Goal: Information Seeking & Learning: Learn about a topic

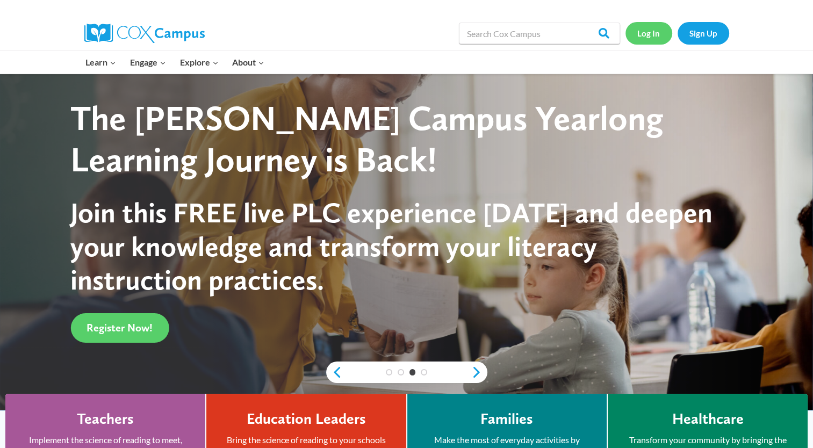
click at [652, 35] on link "Log In" at bounding box center [648, 33] width 47 height 22
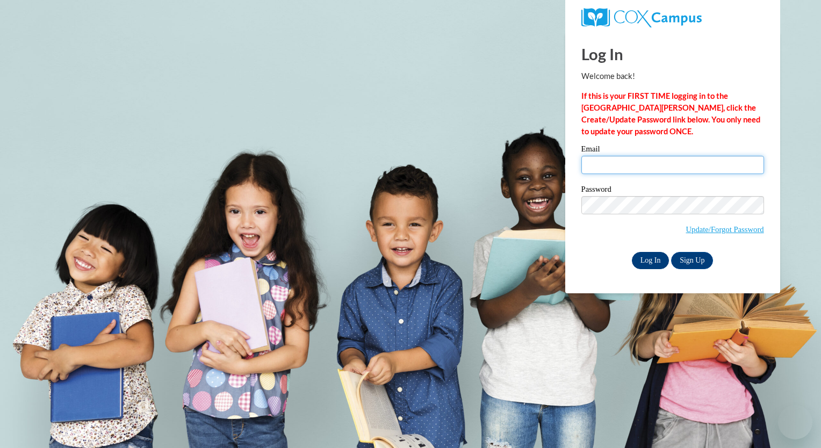
type input "ajones960@ivytech.edu"
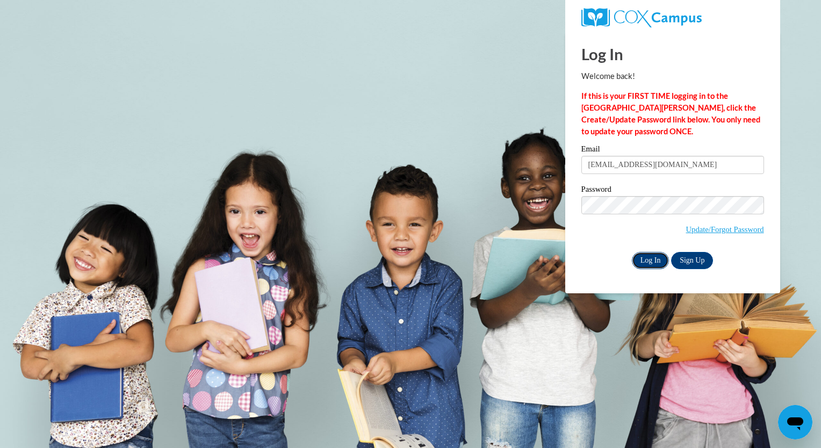
click at [653, 261] on input "Log In" at bounding box center [651, 260] width 38 height 17
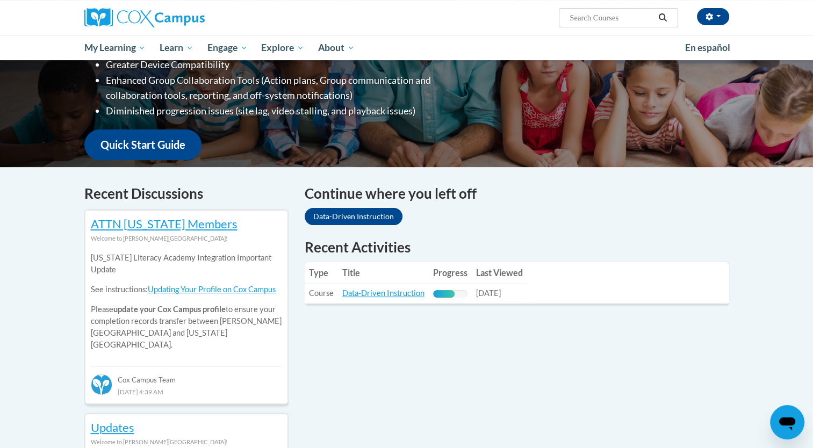
scroll to position [214, 0]
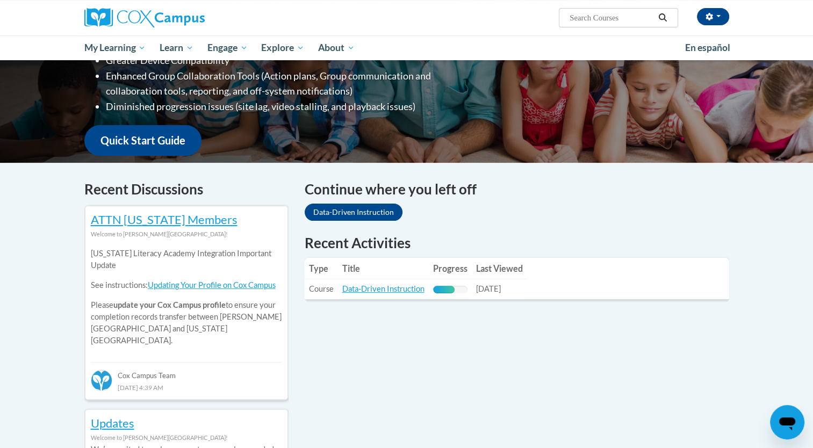
click at [393, 295] on td "Title: Data-Driven Instruction" at bounding box center [383, 289] width 91 height 20
click at [395, 291] on link "Data-Driven Instruction" at bounding box center [383, 288] width 82 height 9
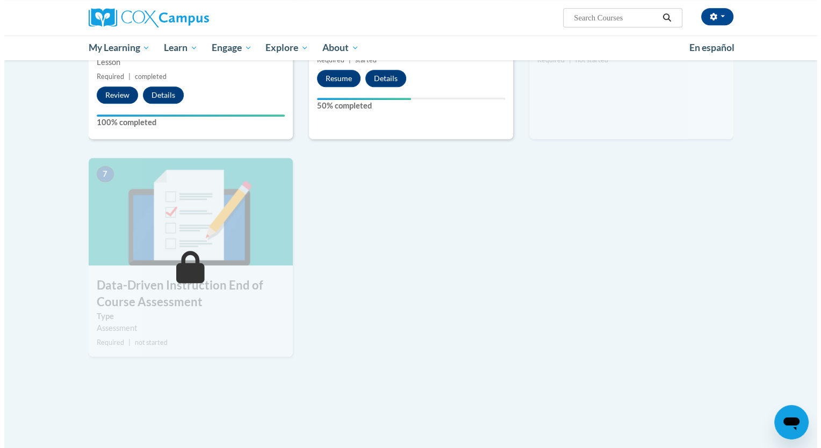
scroll to position [436, 0]
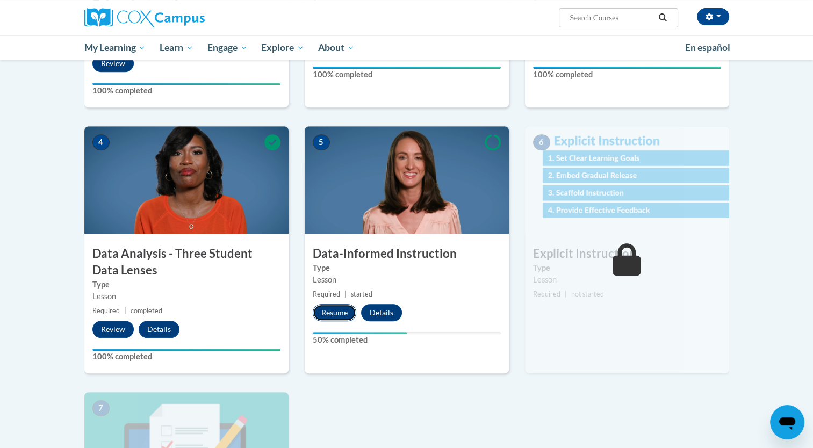
click at [337, 310] on button "Resume" at bounding box center [335, 312] width 44 height 17
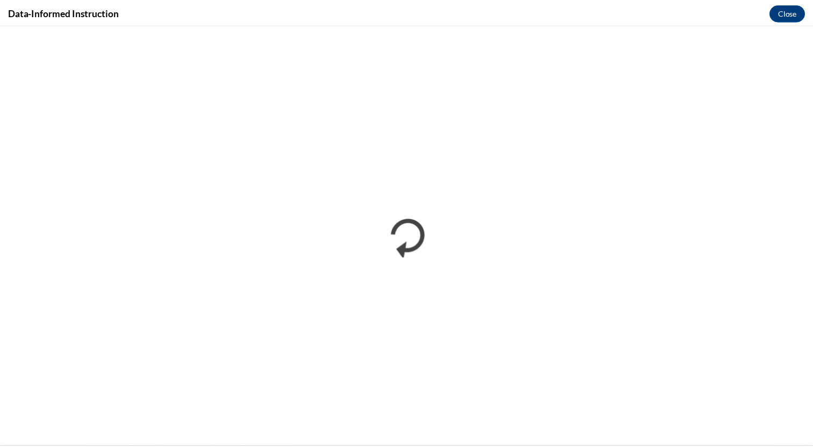
scroll to position [0, 0]
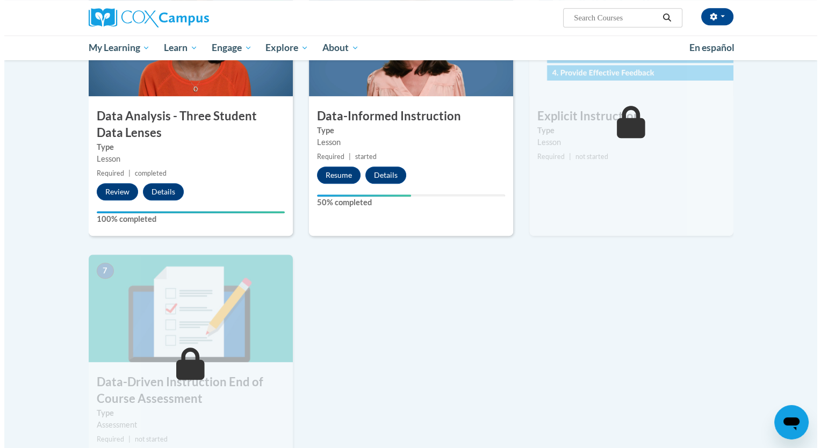
scroll to position [570, 0]
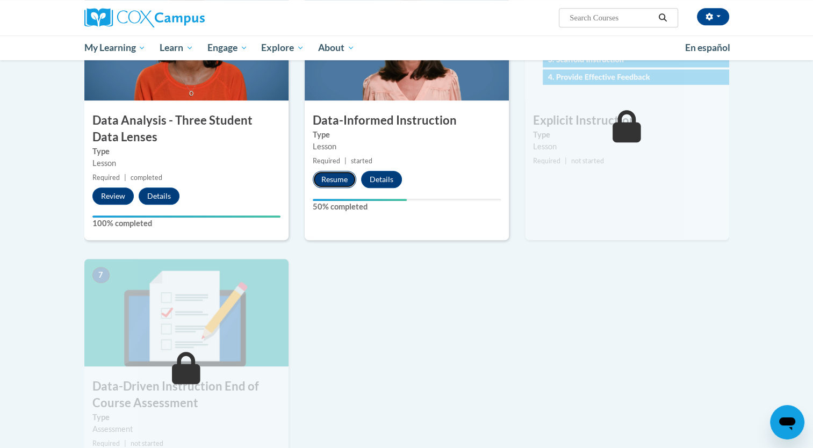
click at [335, 175] on button "Resume" at bounding box center [335, 179] width 44 height 17
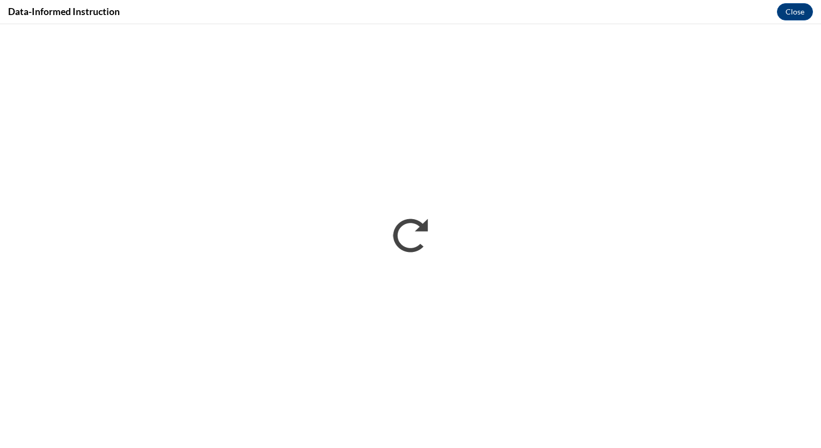
scroll to position [0, 0]
click at [805, 11] on button "Close" at bounding box center [795, 11] width 36 height 17
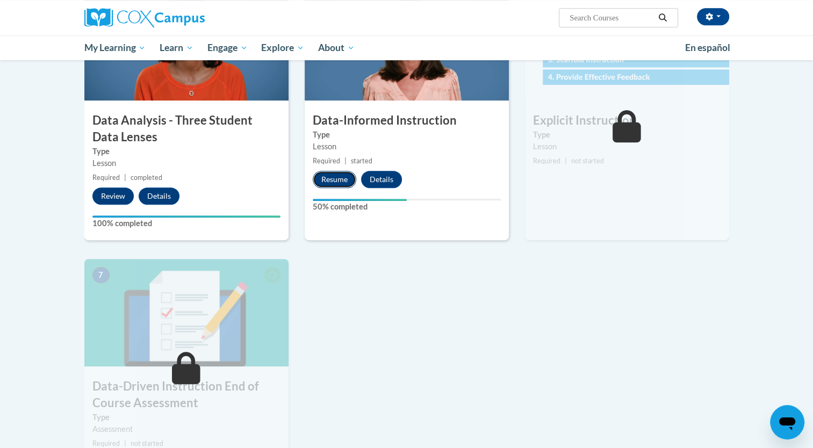
click at [334, 177] on button "Resume" at bounding box center [335, 179] width 44 height 17
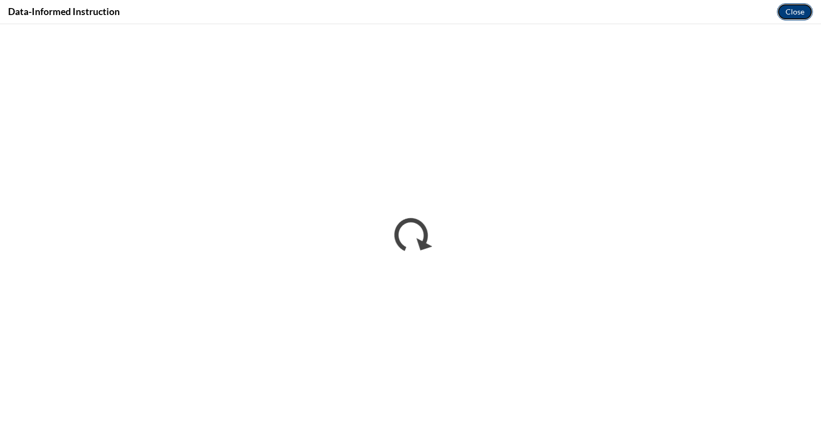
click at [797, 13] on button "Close" at bounding box center [795, 11] width 36 height 17
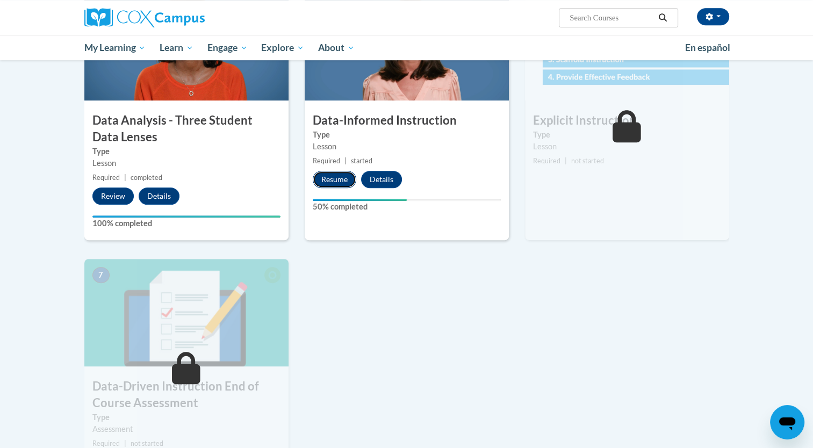
click at [327, 181] on button "Resume" at bounding box center [335, 179] width 44 height 17
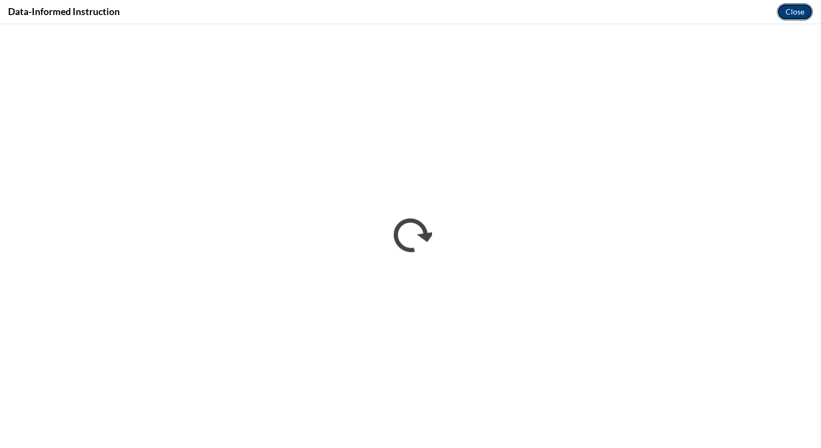
click at [798, 12] on button "Close" at bounding box center [795, 11] width 36 height 17
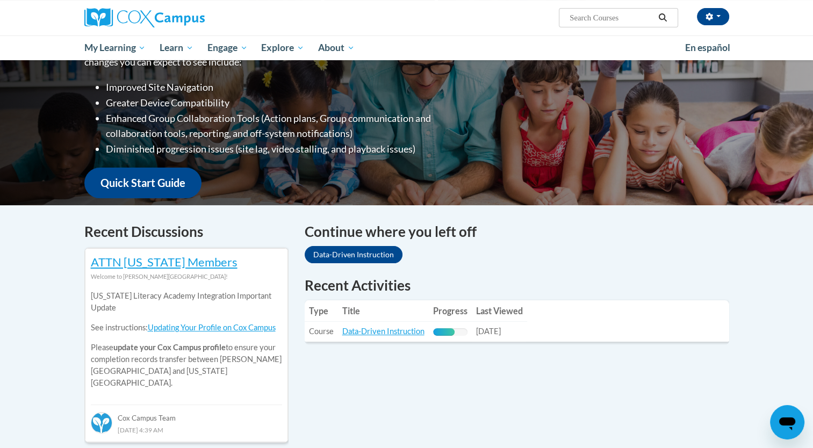
scroll to position [208, 0]
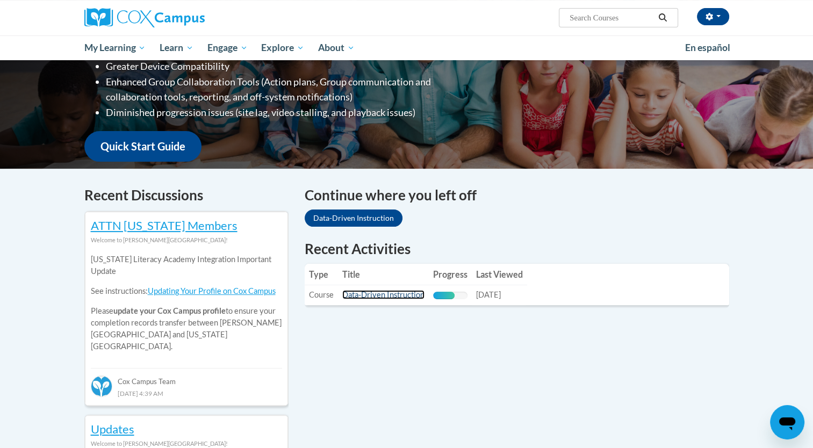
click at [365, 295] on link "Data-Driven Instruction" at bounding box center [383, 294] width 82 height 9
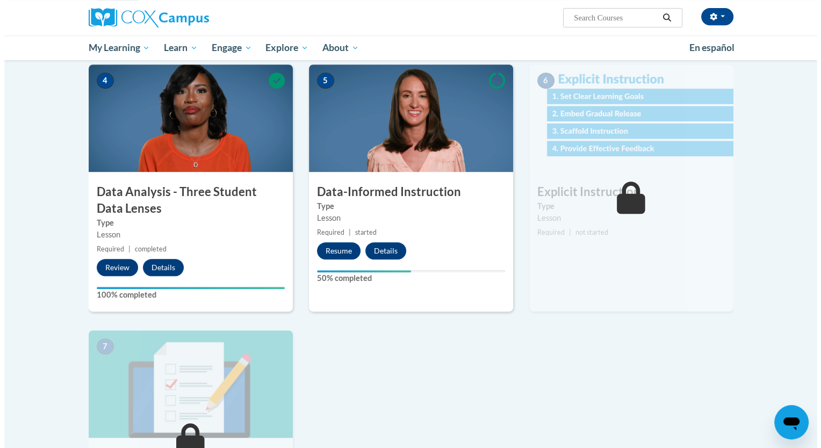
scroll to position [498, 0]
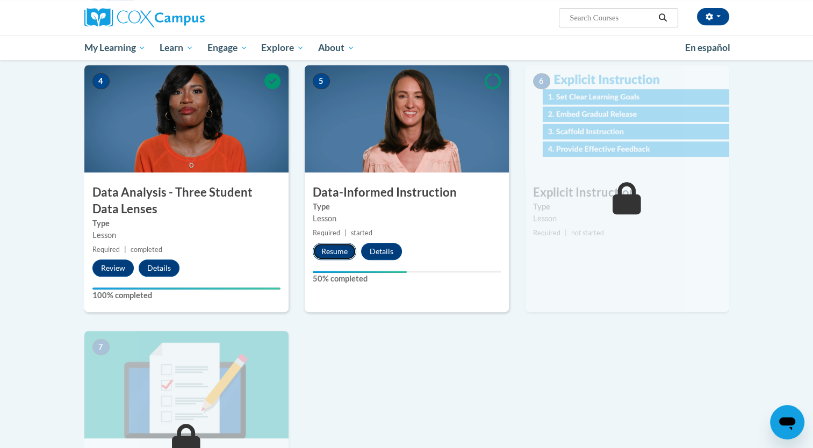
click at [336, 246] on button "Resume" at bounding box center [335, 251] width 44 height 17
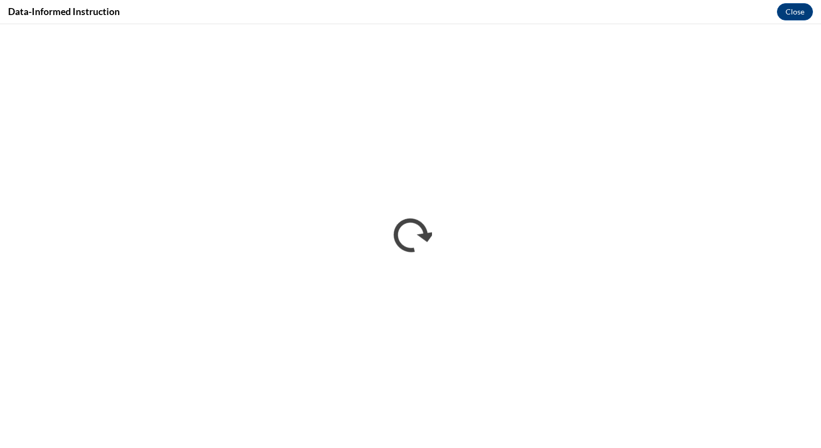
scroll to position [0, 0]
